Goal: Task Accomplishment & Management: Manage account settings

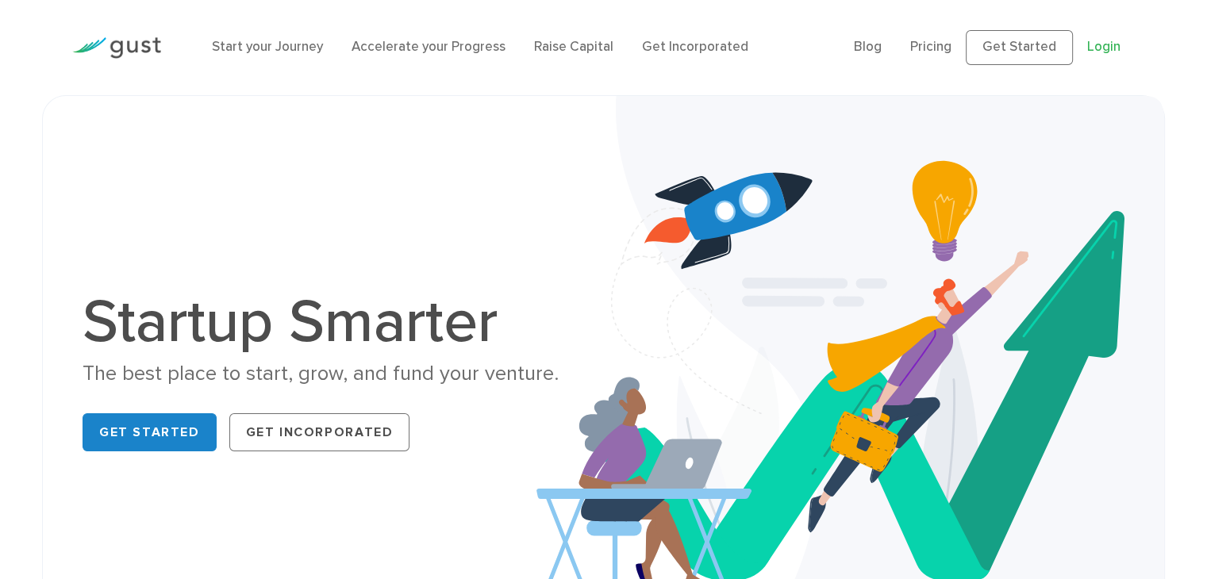
click at [1103, 50] on link "Login" at bounding box center [1103, 47] width 33 height 16
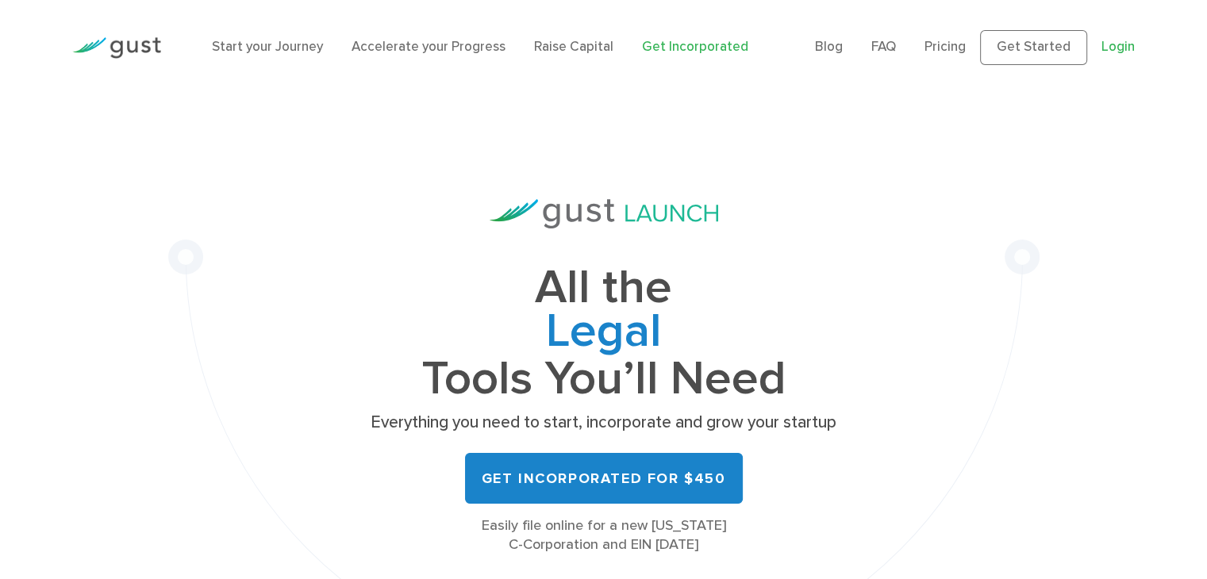
click at [1117, 51] on link "Login" at bounding box center [1118, 47] width 33 height 16
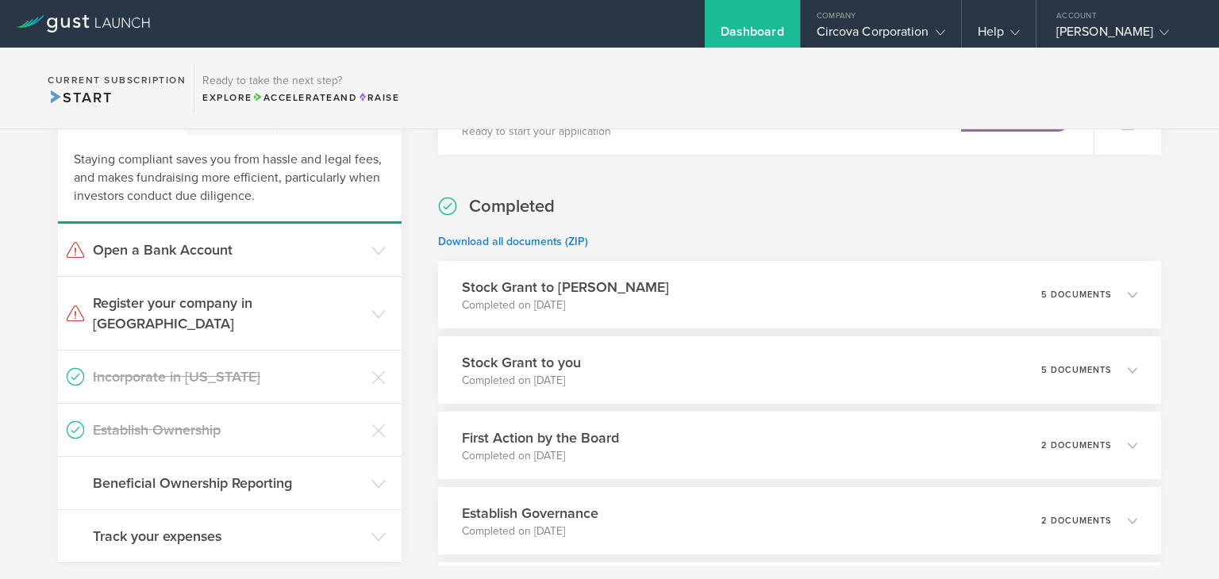
scroll to position [359, 0]
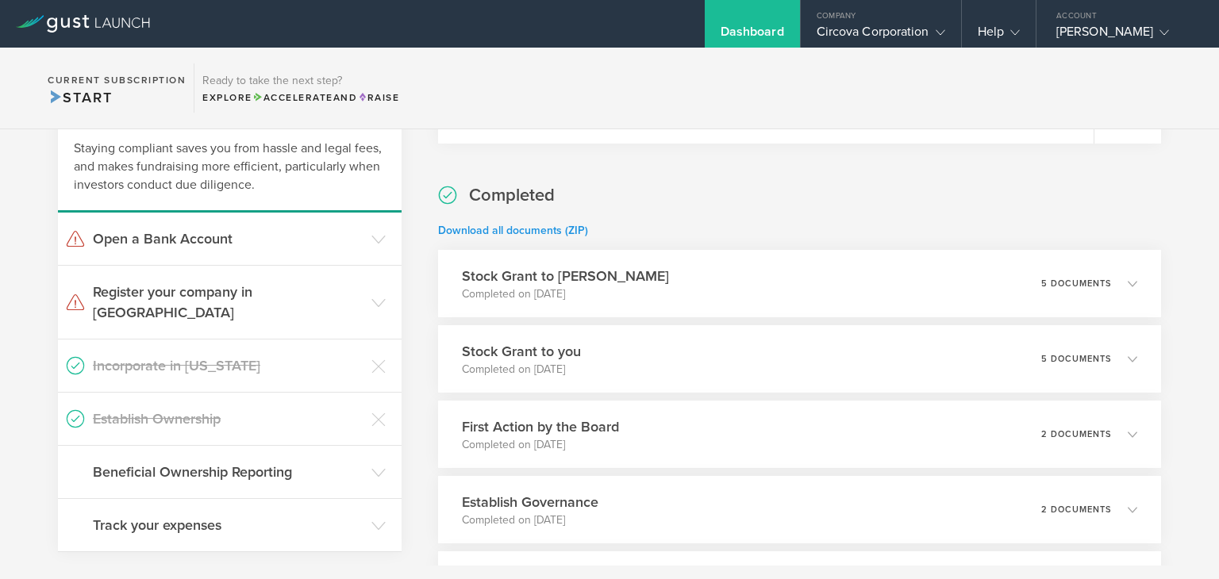
click at [530, 226] on link "Download all documents (ZIP)" at bounding box center [513, 230] width 150 height 13
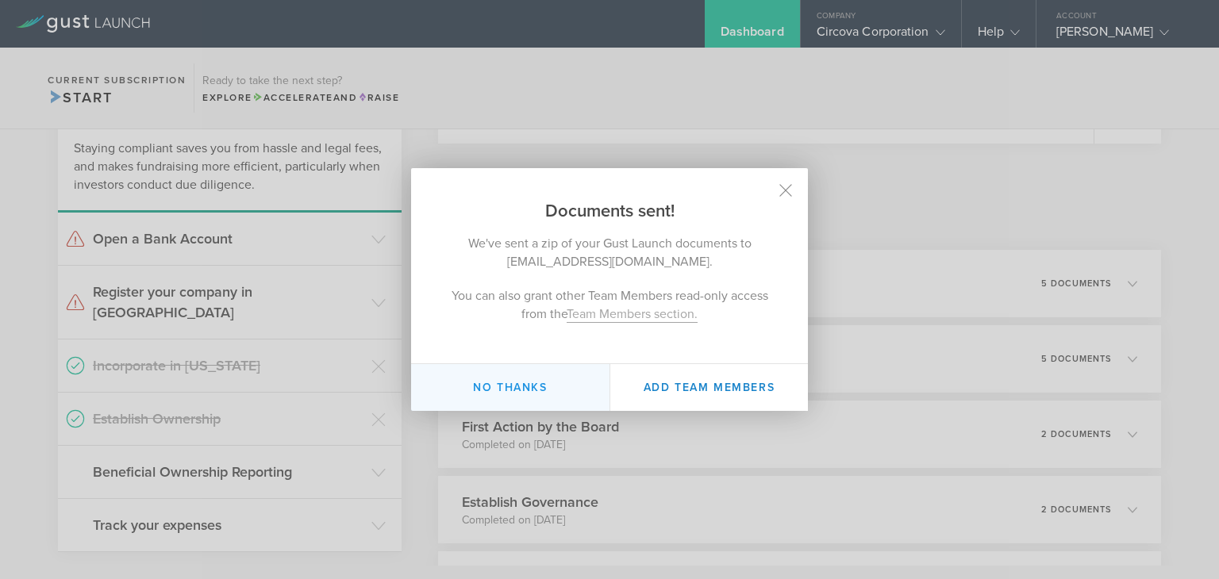
click at [517, 386] on button "No thanks" at bounding box center [510, 387] width 198 height 47
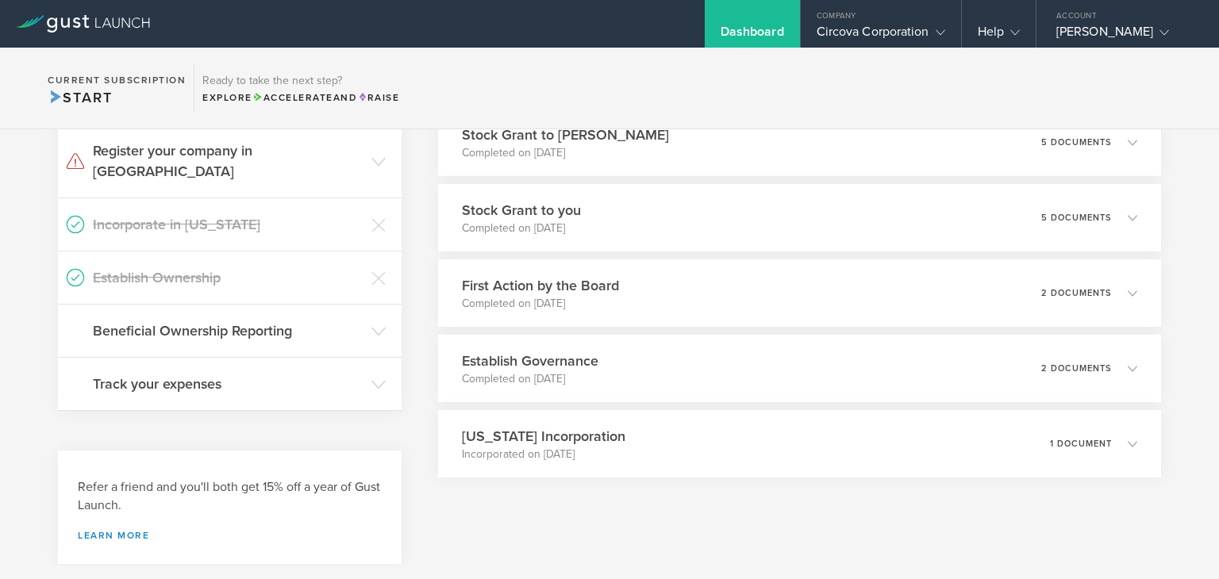
scroll to position [0, 0]
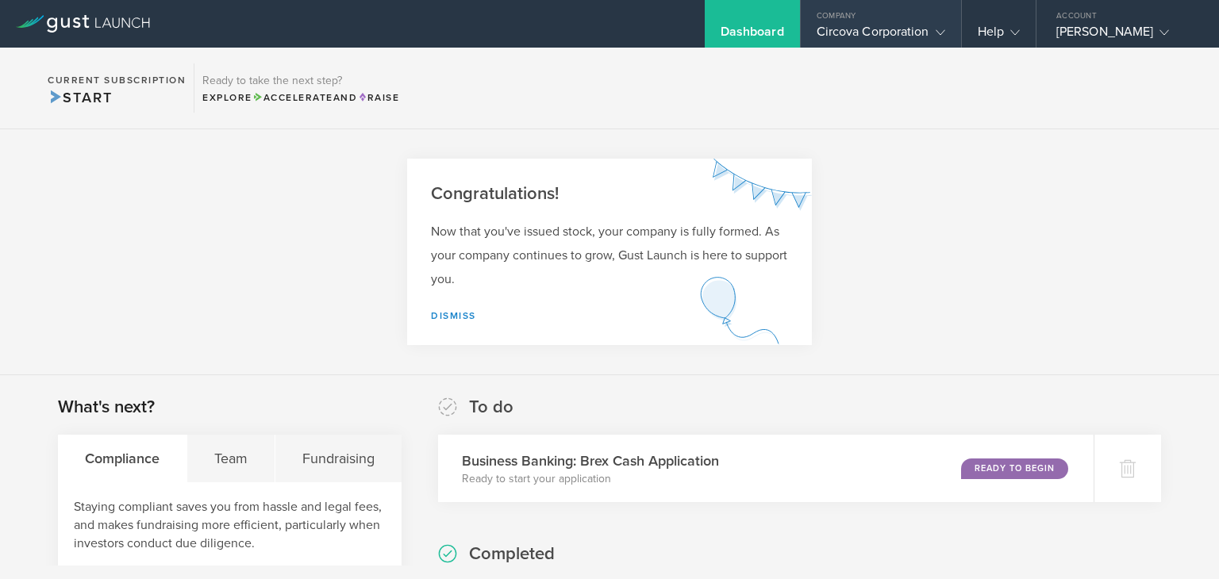
click at [937, 24] on gust-icon at bounding box center [937, 32] width 16 height 16
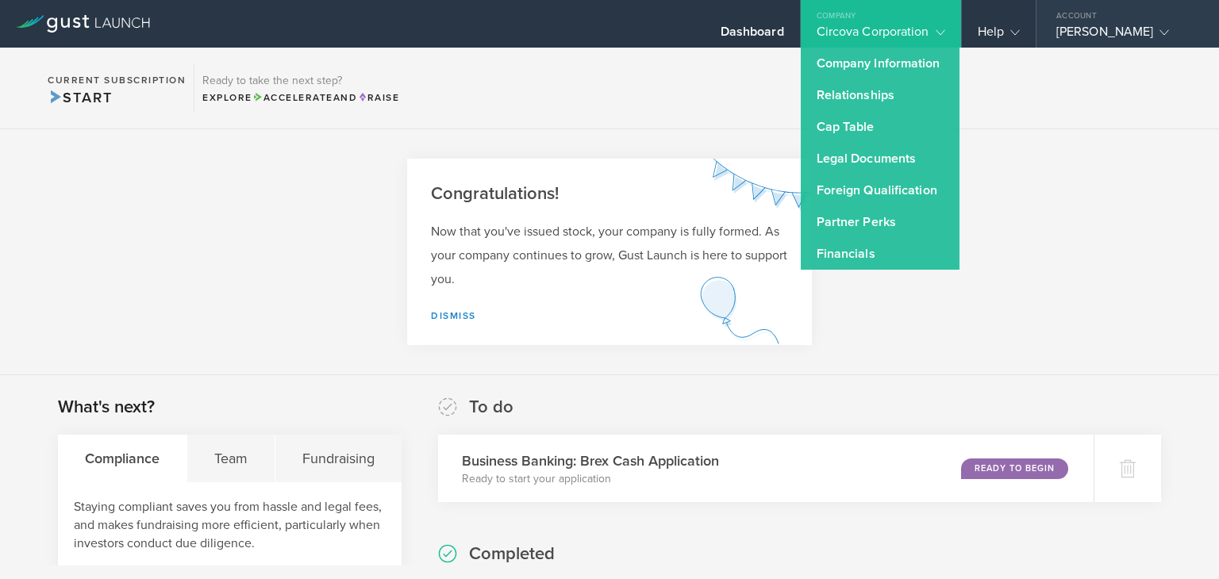
click at [1102, 25] on div "Steven Chmura" at bounding box center [1123, 36] width 135 height 24
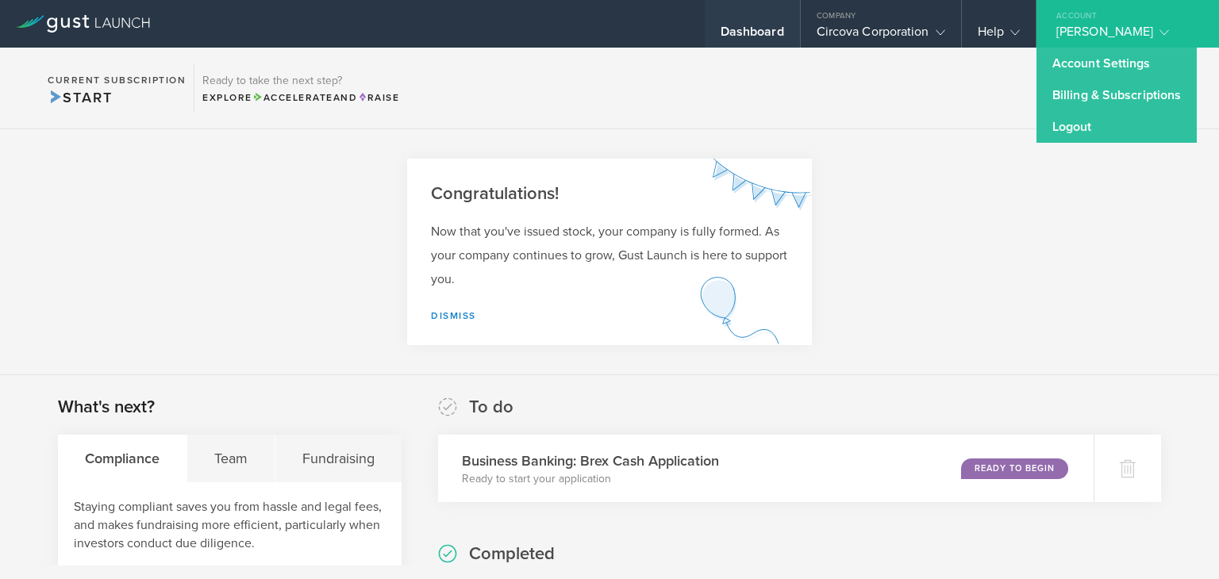
click at [746, 34] on div "Dashboard" at bounding box center [752, 36] width 63 height 24
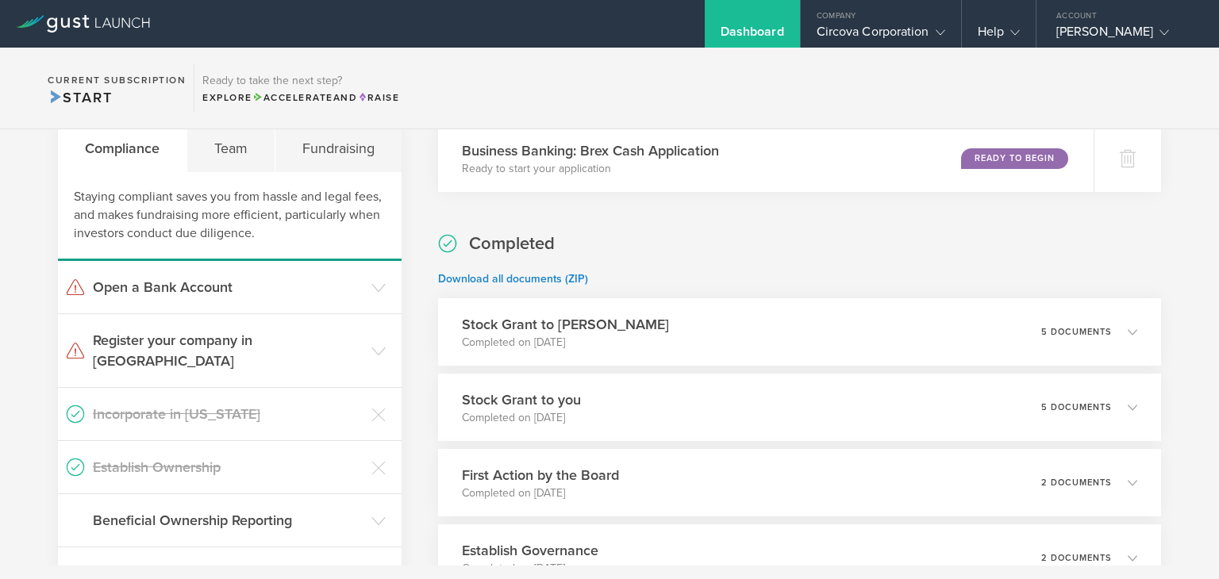
scroll to position [310, 0]
click at [224, 144] on div "Team" at bounding box center [231, 149] width 88 height 48
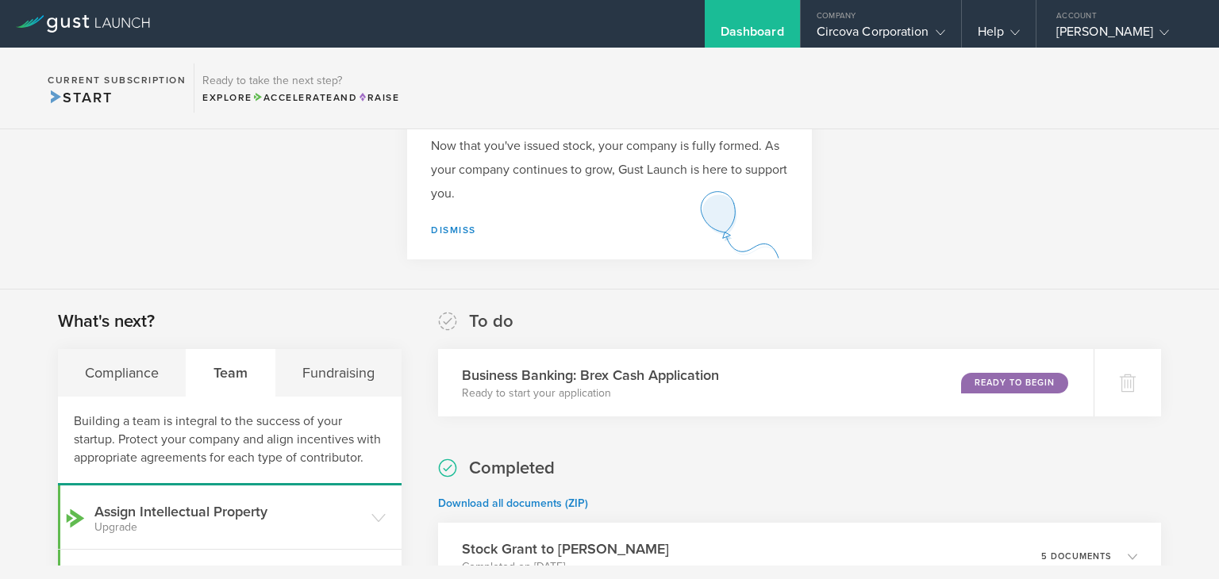
scroll to position [0, 0]
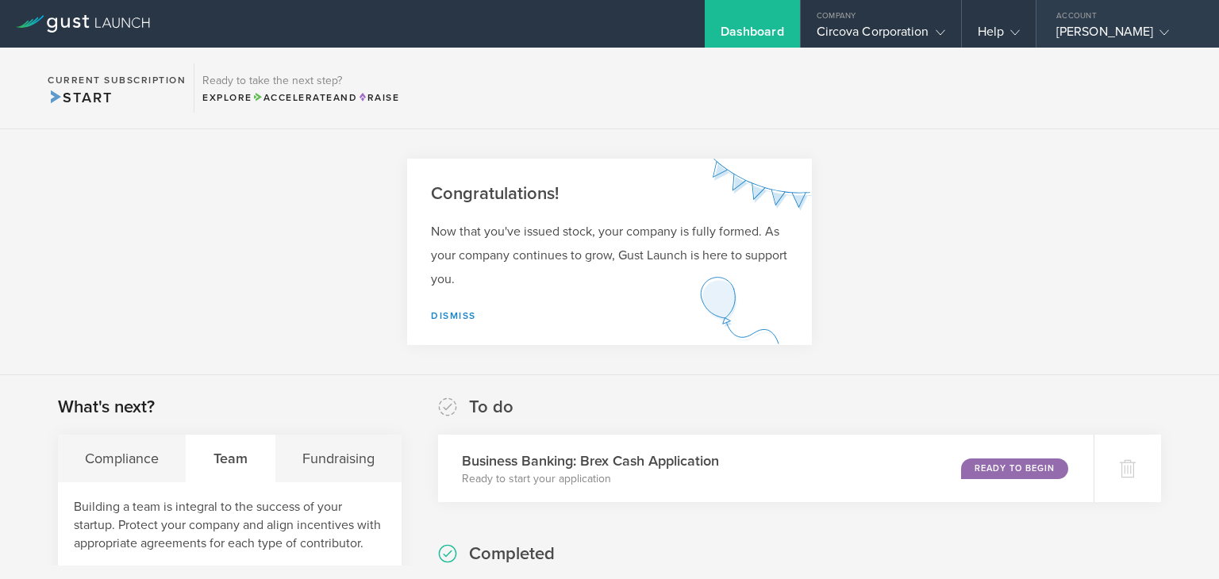
click at [1095, 29] on div "Steven Chmura" at bounding box center [1123, 36] width 135 height 24
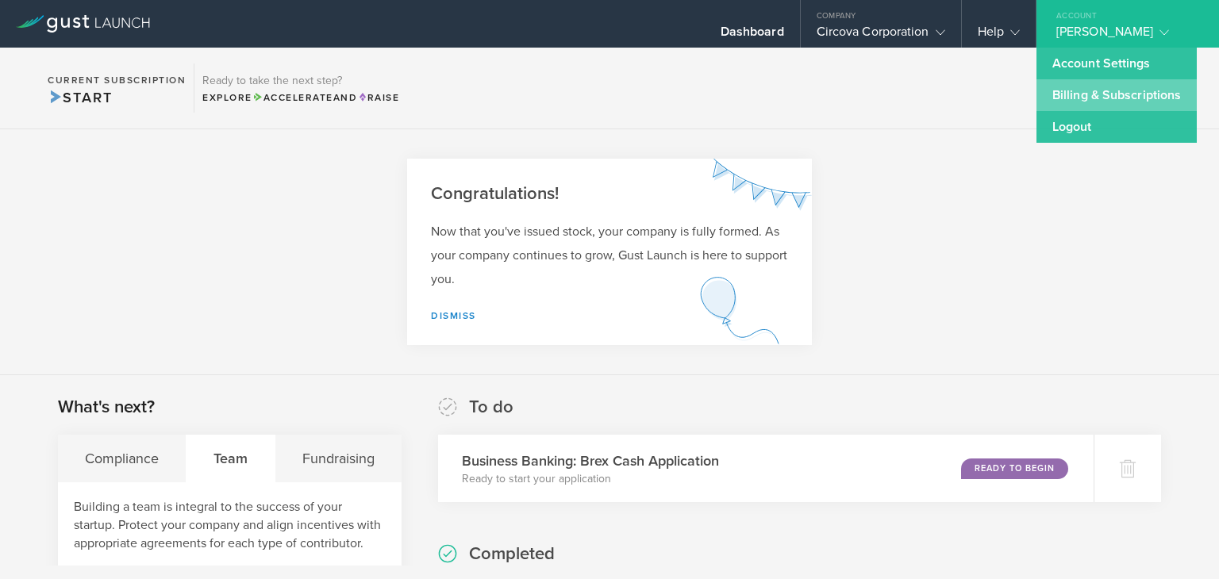
click at [1085, 88] on link "Billing & Subscriptions" at bounding box center [1116, 95] width 160 height 32
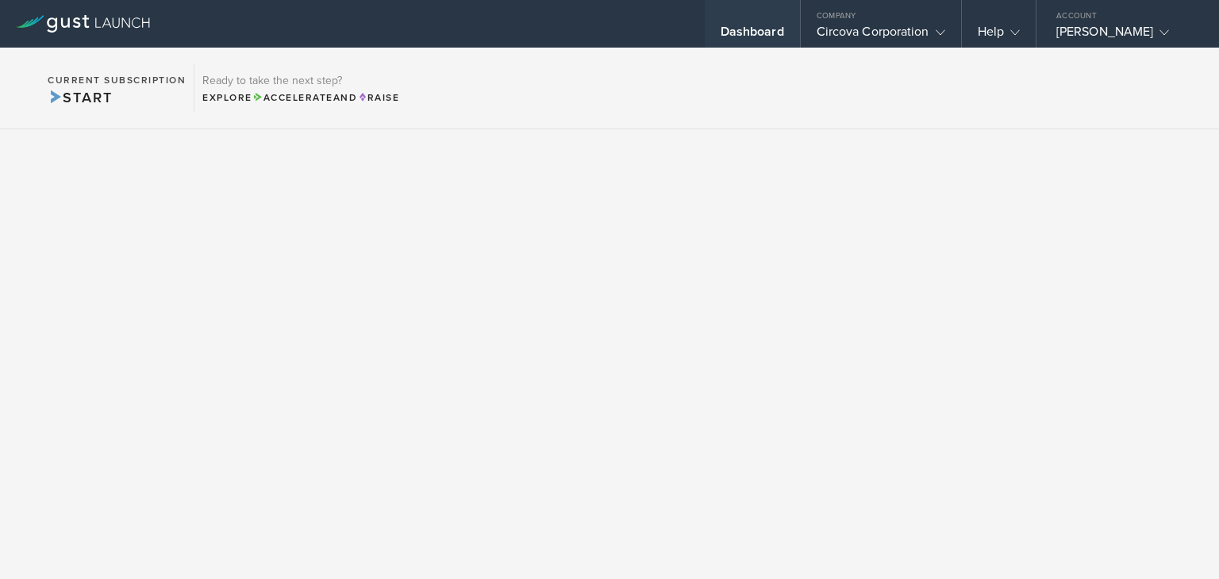
click at [741, 26] on div "Dashboard" at bounding box center [752, 36] width 63 height 24
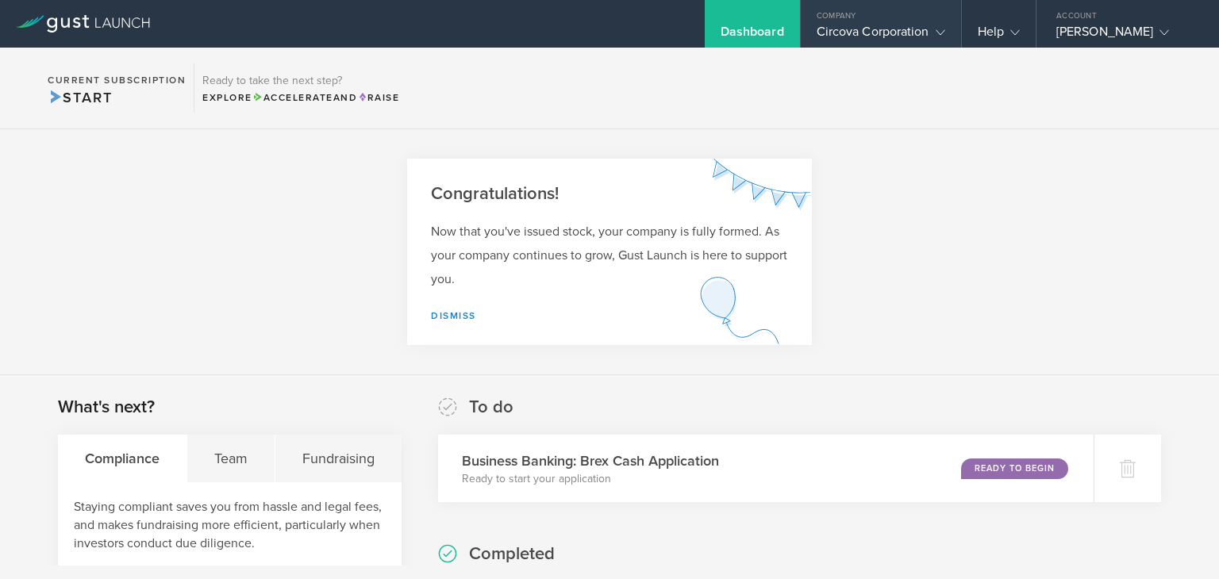
click at [941, 30] on icon at bounding box center [941, 33] width 10 height 10
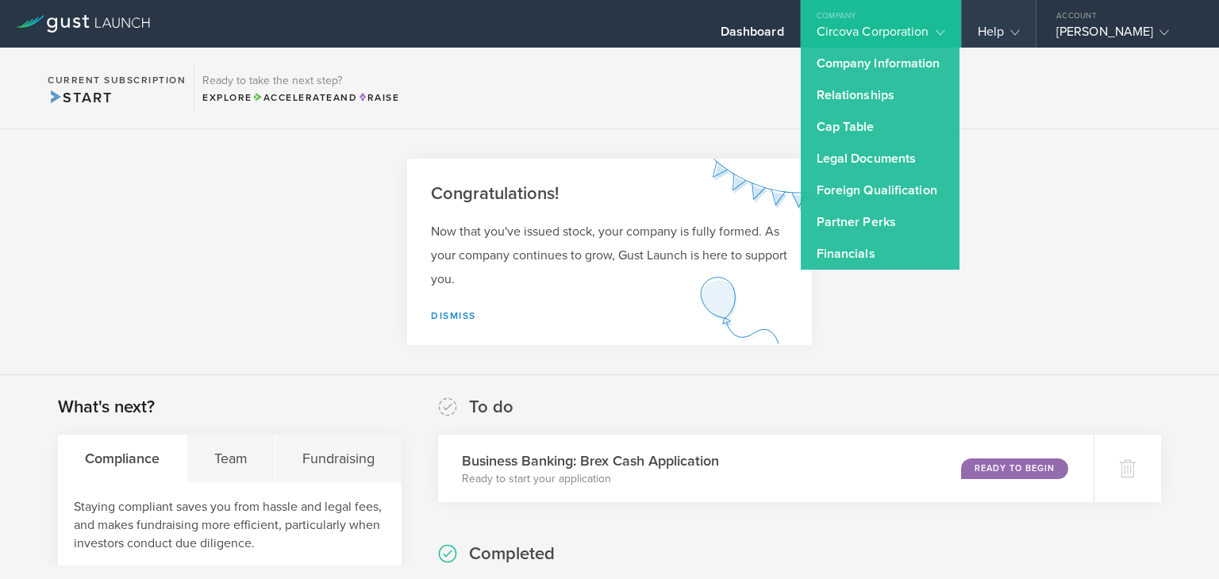
click at [1011, 39] on gust-icon at bounding box center [1012, 32] width 16 height 16
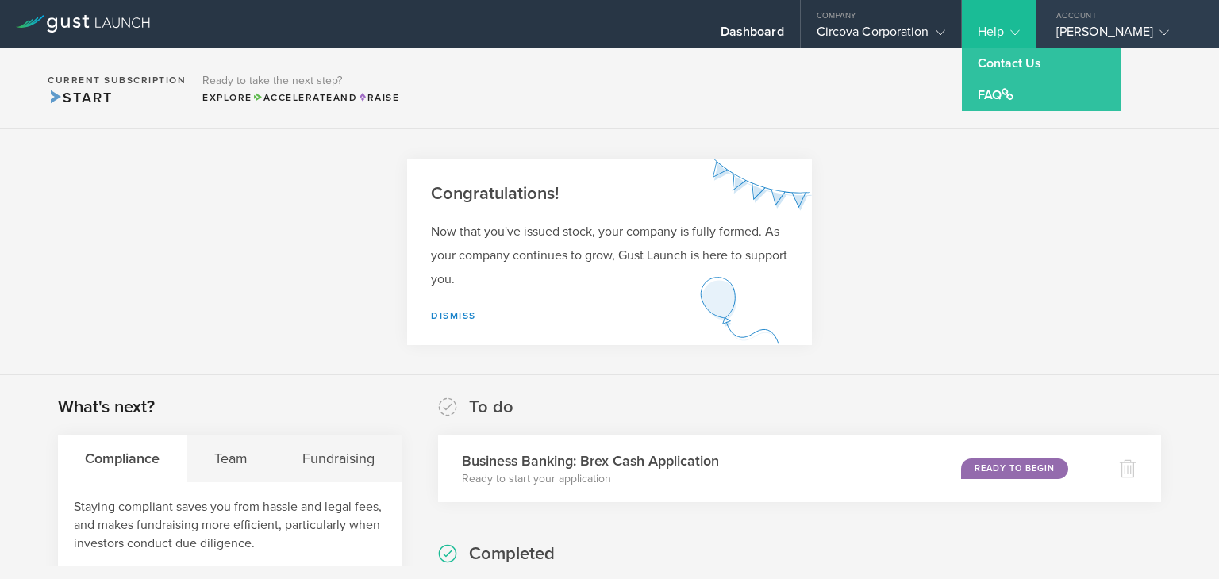
click at [1136, 36] on div "[PERSON_NAME]" at bounding box center [1123, 36] width 135 height 24
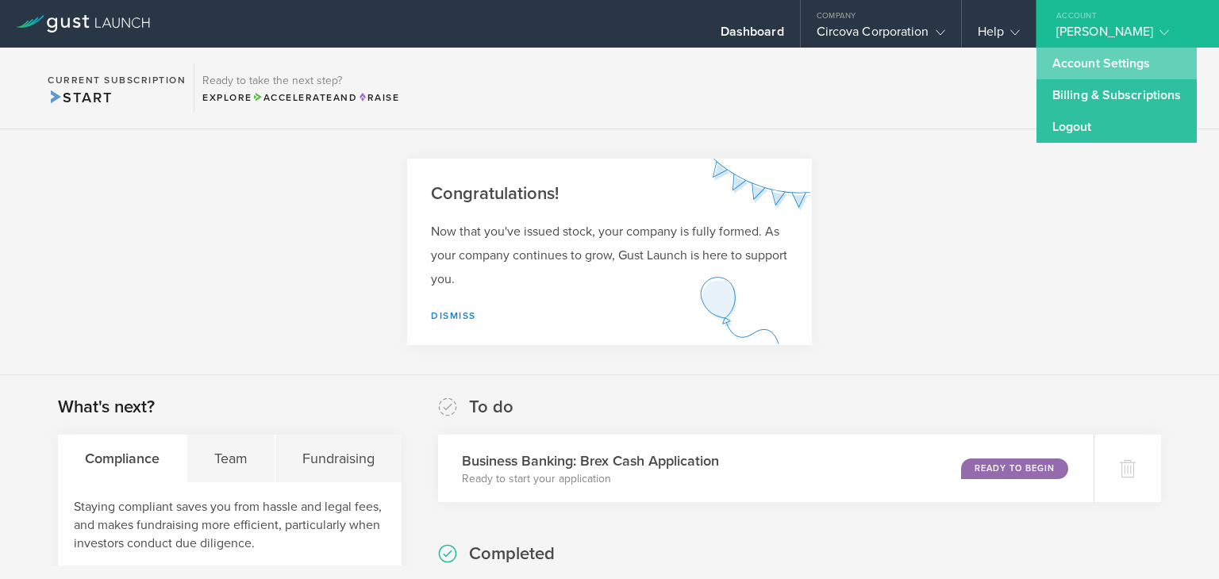
click at [1122, 57] on link "Account Settings" at bounding box center [1116, 64] width 160 height 32
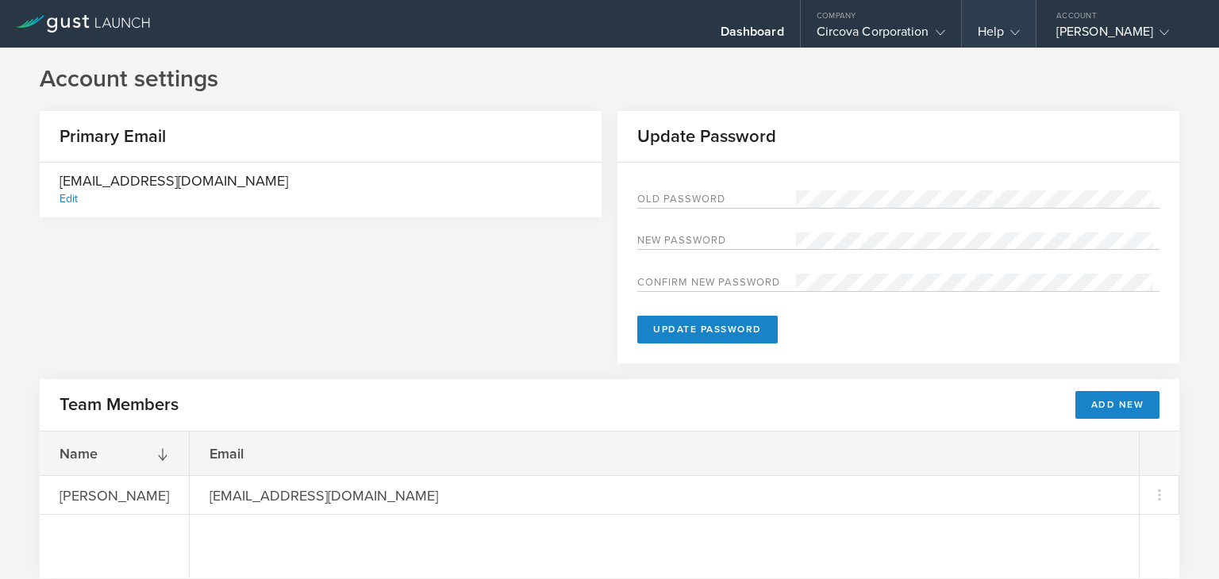
click at [1002, 30] on div "Help" at bounding box center [999, 36] width 42 height 24
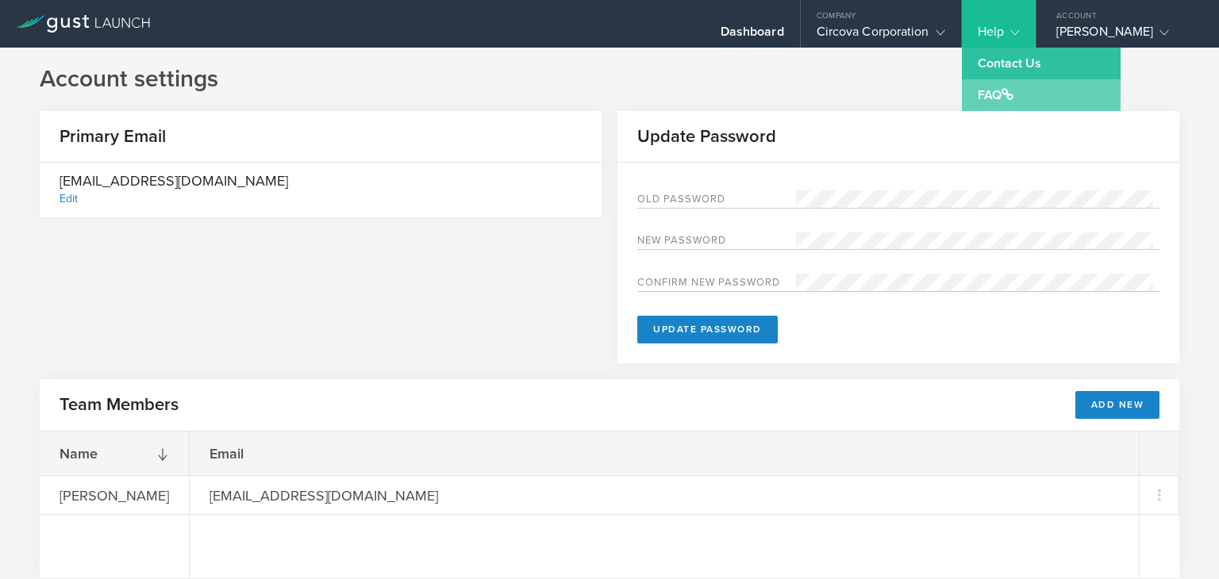
click at [1008, 86] on link "FAQ" at bounding box center [1041, 95] width 159 height 32
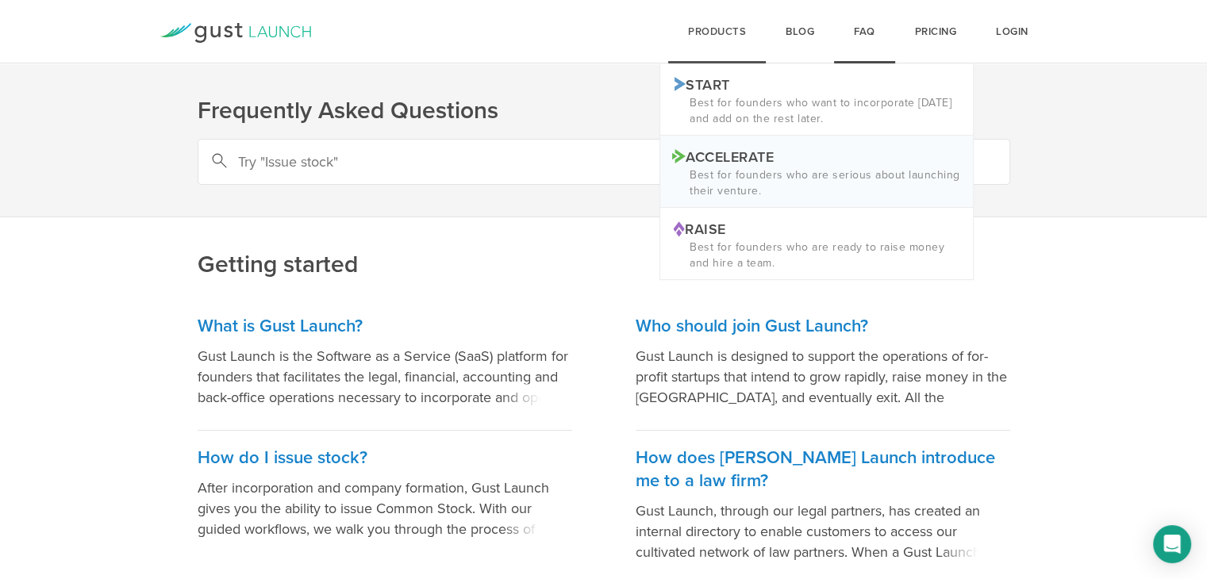
click at [736, 149] on p "Accelerate Logo ACCELERATE" at bounding box center [816, 156] width 289 height 17
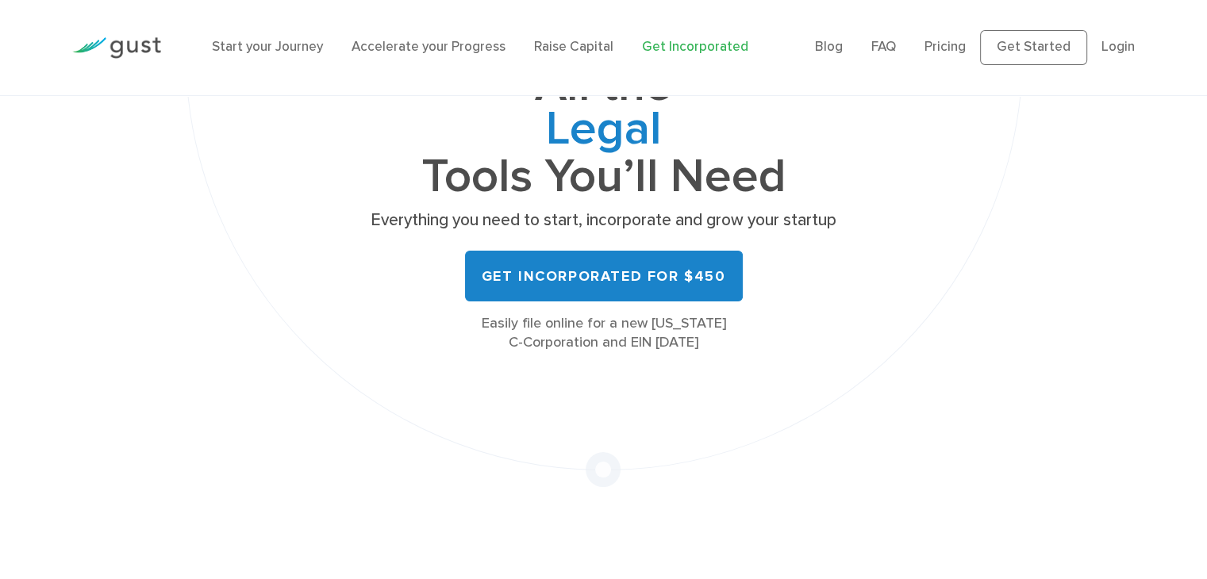
scroll to position [203, 0]
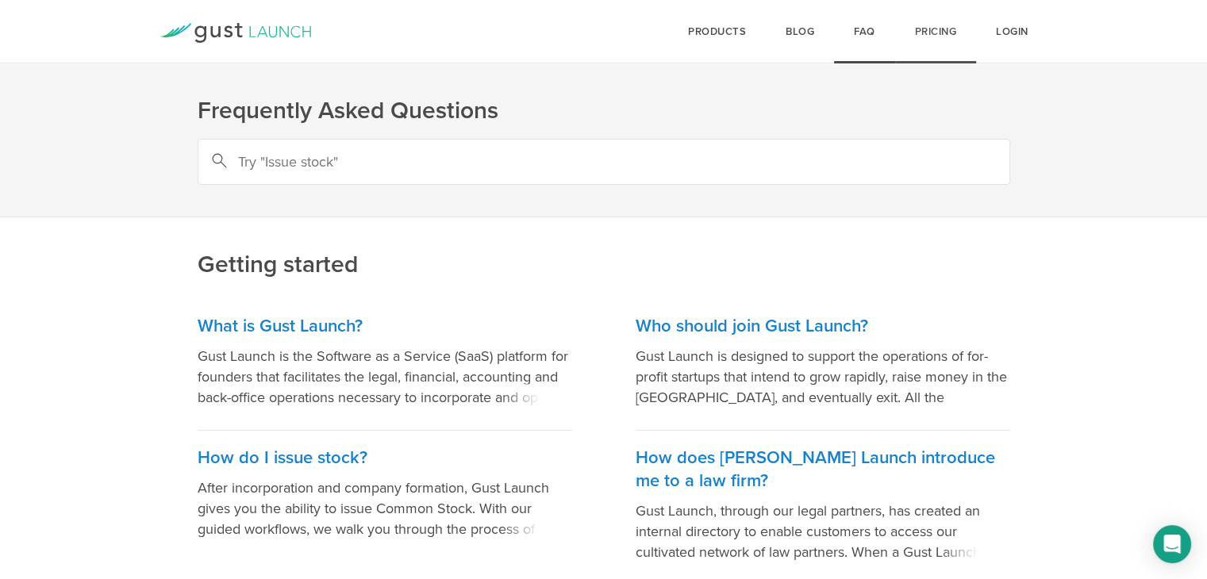
click at [933, 30] on link "Pricing" at bounding box center [936, 31] width 82 height 63
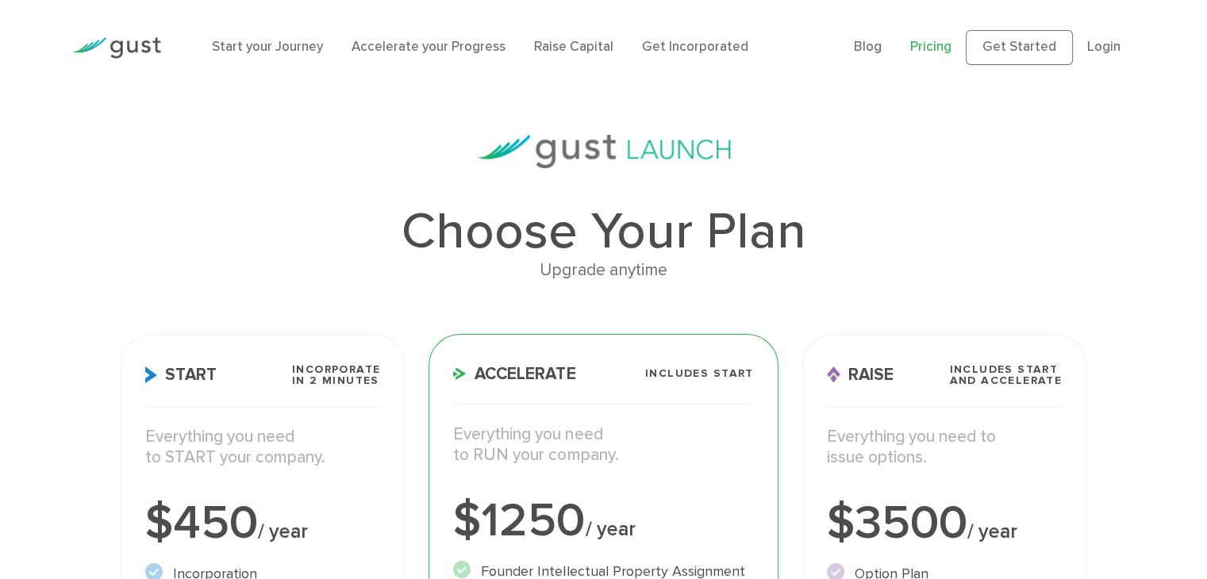
drag, startPoint x: 268, startPoint y: 372, endPoint x: 744, endPoint y: 100, distance: 547.8
click at [302, 48] on link "Start your Journey" at bounding box center [267, 47] width 111 height 16
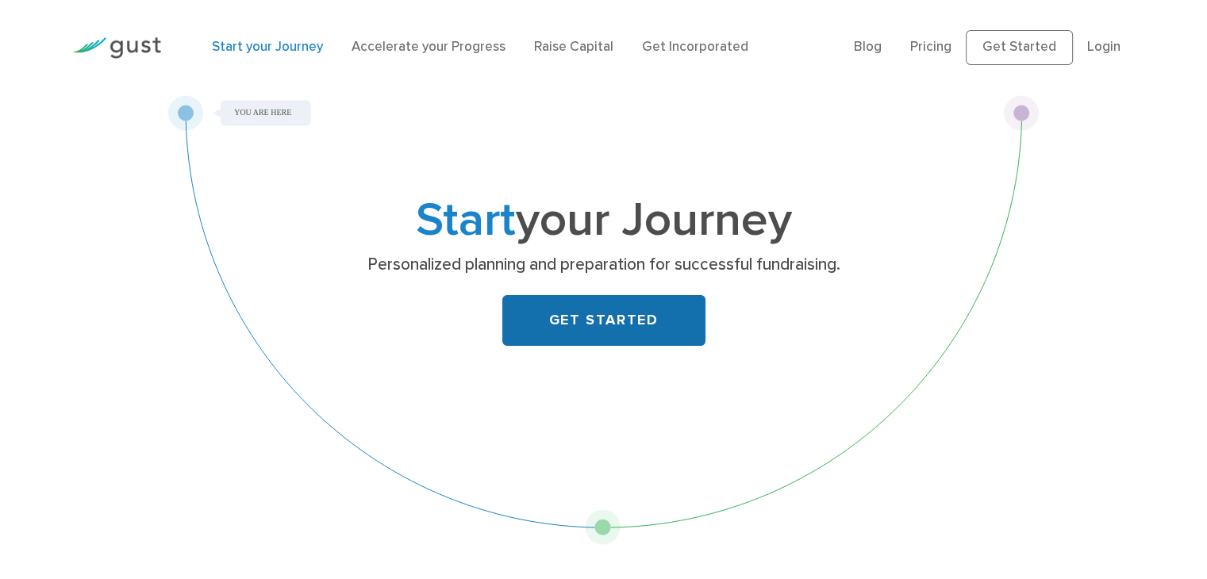
click at [635, 317] on link "GET STARTED" at bounding box center [603, 320] width 203 height 51
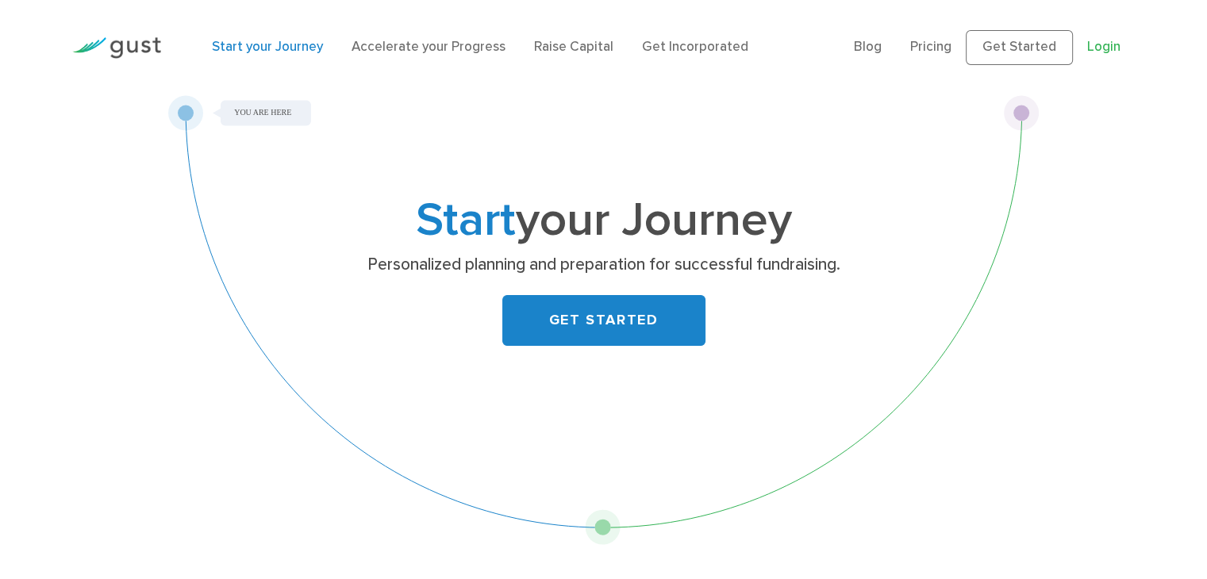
click at [1101, 50] on link "Login" at bounding box center [1103, 47] width 33 height 16
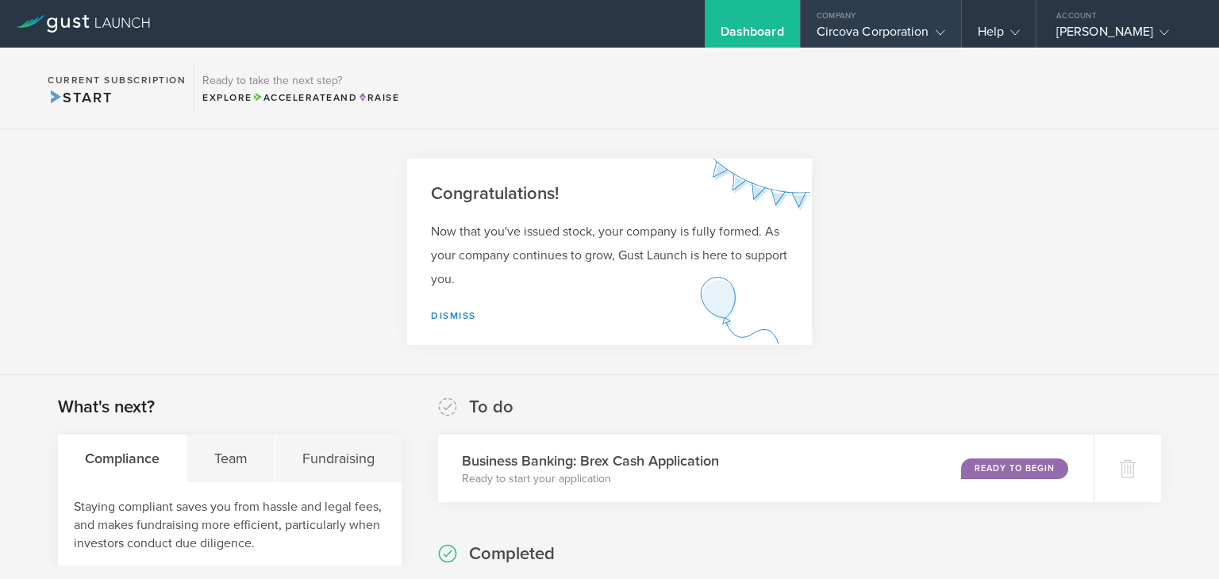
click at [938, 29] on icon at bounding box center [941, 33] width 10 height 10
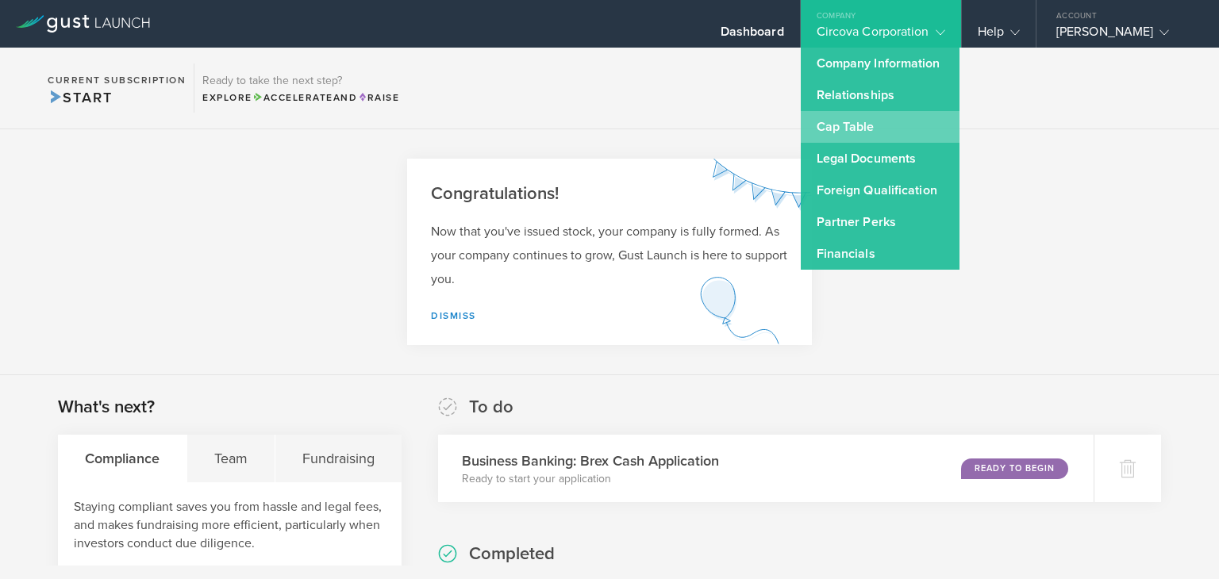
click at [860, 117] on link "Cap Table" at bounding box center [880, 127] width 159 height 32
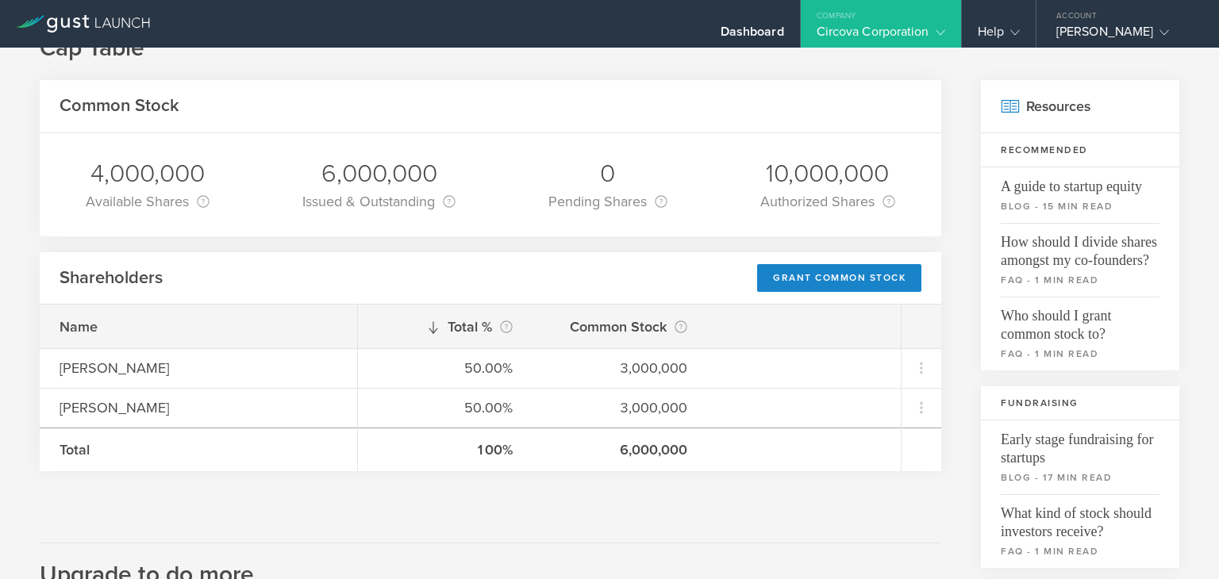
scroll to position [46, 0]
